Goal: Information Seeking & Learning: Learn about a topic

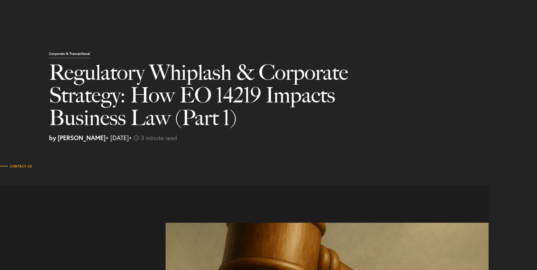
select select "US"
select select "Austin"
select select "Business and Civil Litigation"
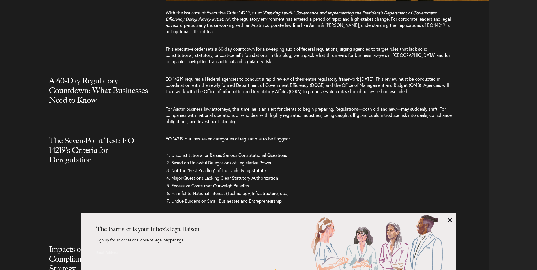
scroll to position [538, 0]
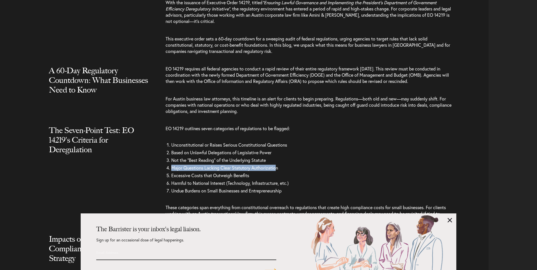
click at [277, 163] on ol "Unconstitutional or Raises Serious Constitutional Questions Based on Unlawful D…" at bounding box center [311, 168] width 291 height 54
drag, startPoint x: 277, startPoint y: 163, endPoint x: 286, endPoint y: 190, distance: 29.3
click at [286, 189] on li "Undue Burdens on Small Businesses and Entrepreneurship" at bounding box center [313, 191] width 285 height 8
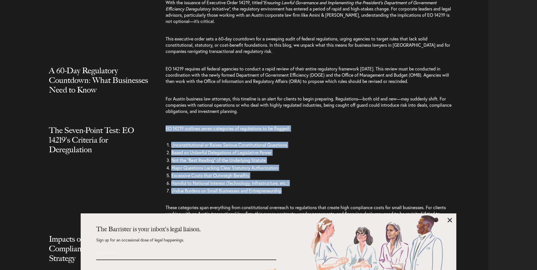
drag, startPoint x: 286, startPoint y: 191, endPoint x: 166, endPoint y: 130, distance: 134.2
click at [166, 130] on div "EO 14219 outlines seven categories of regulations to be flagged: Unconstitution…" at bounding box center [327, 176] width 323 height 103
copy div "EO 14219 outlines seven categories of regulations to be flagged: Unconstitution…"
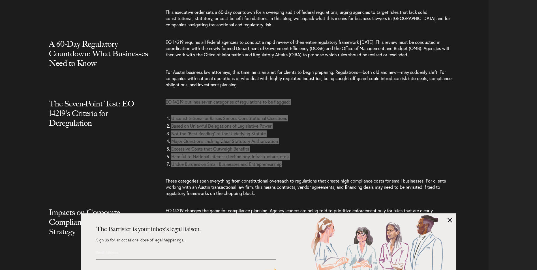
scroll to position [623, 0]
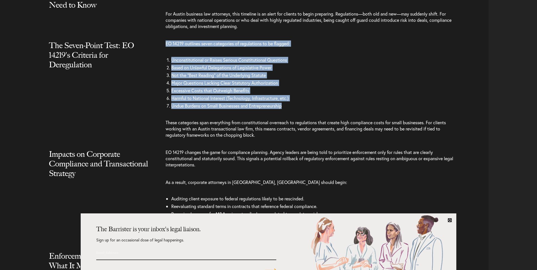
click at [449, 220] on link at bounding box center [450, 220] width 5 height 5
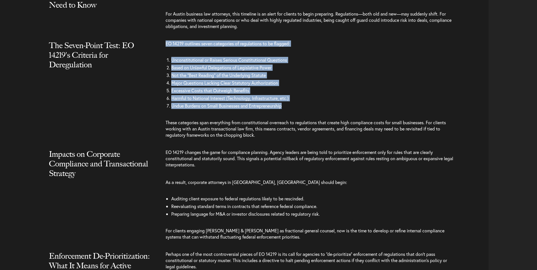
scroll to position [651, 0]
